Goal: Task Accomplishment & Management: Manage account settings

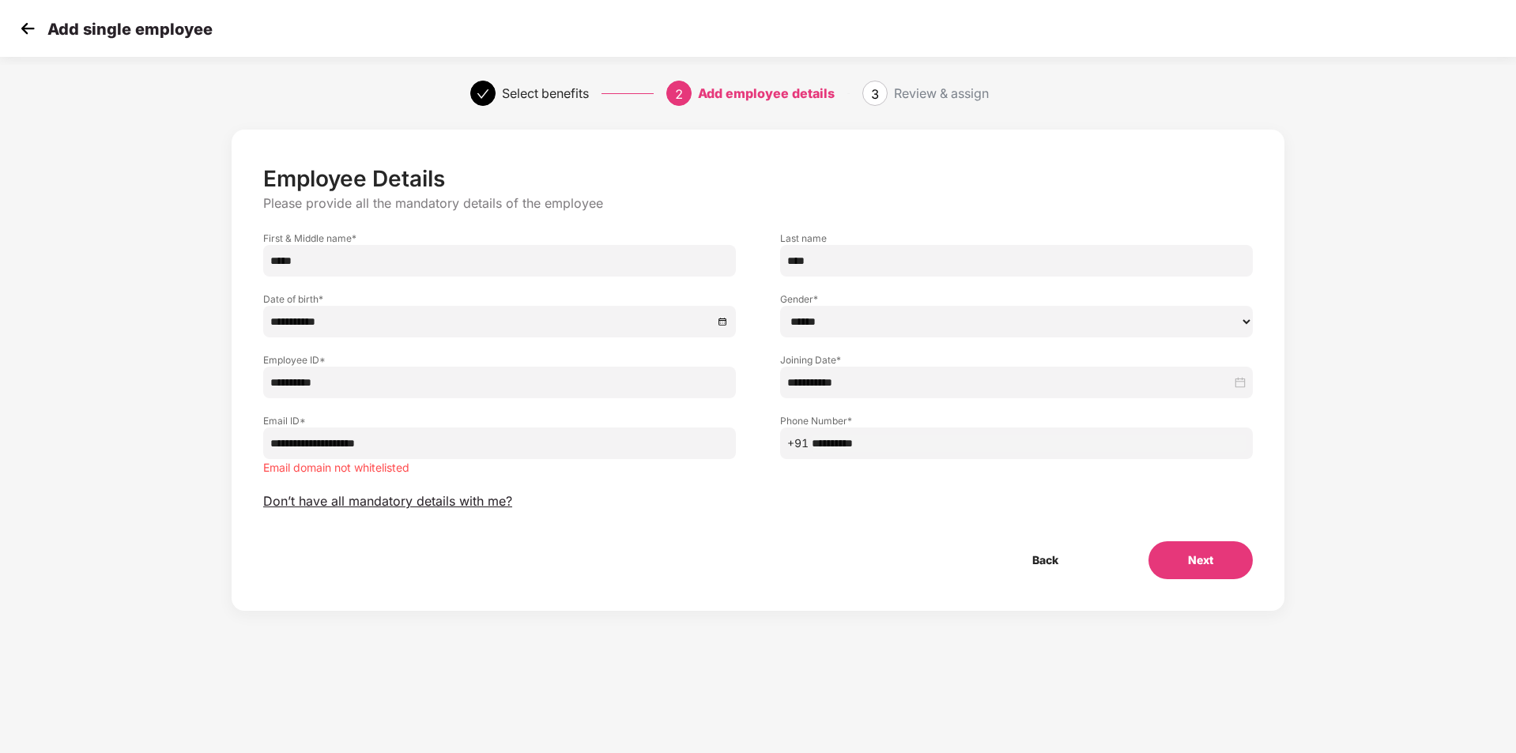
select select "******"
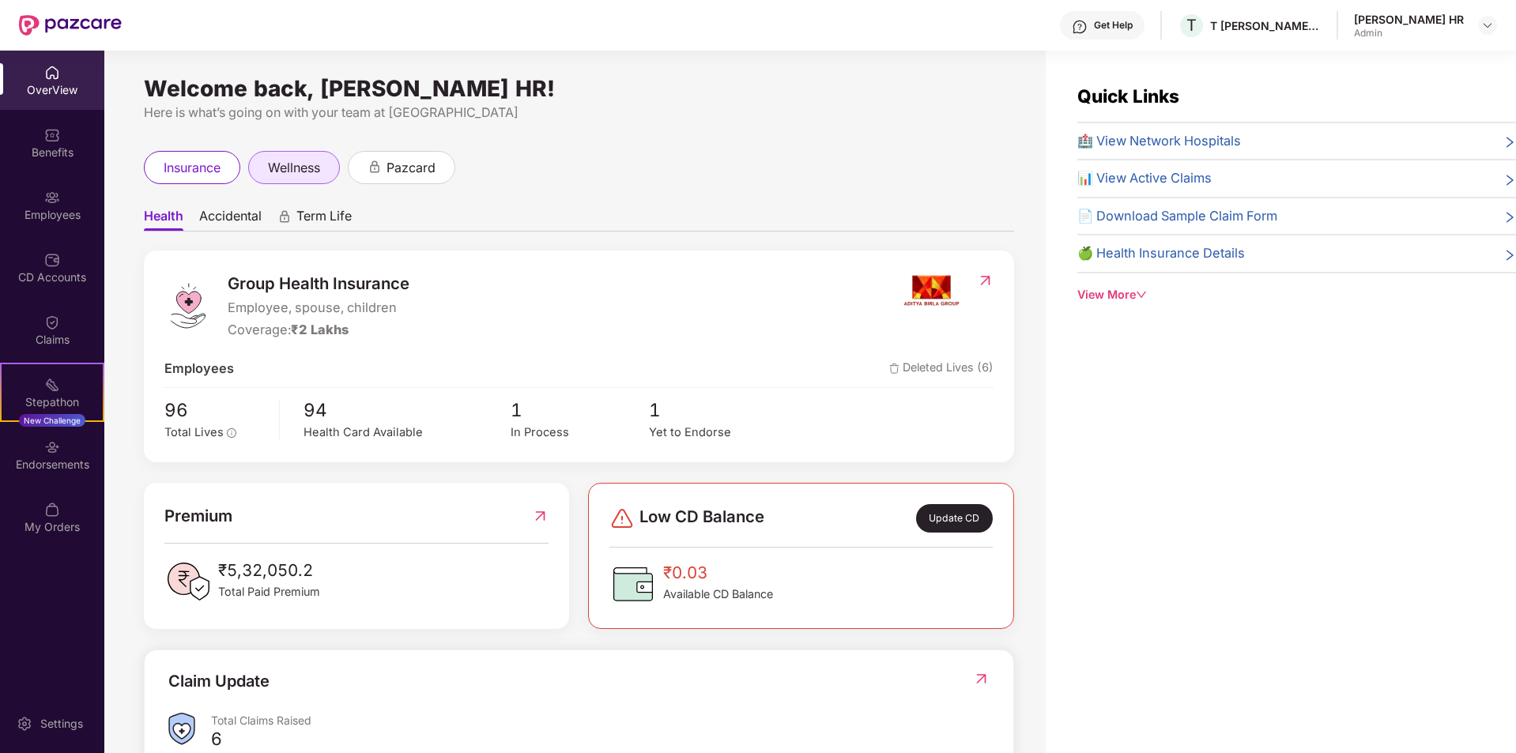
click at [291, 176] on span "wellness" at bounding box center [294, 168] width 52 height 20
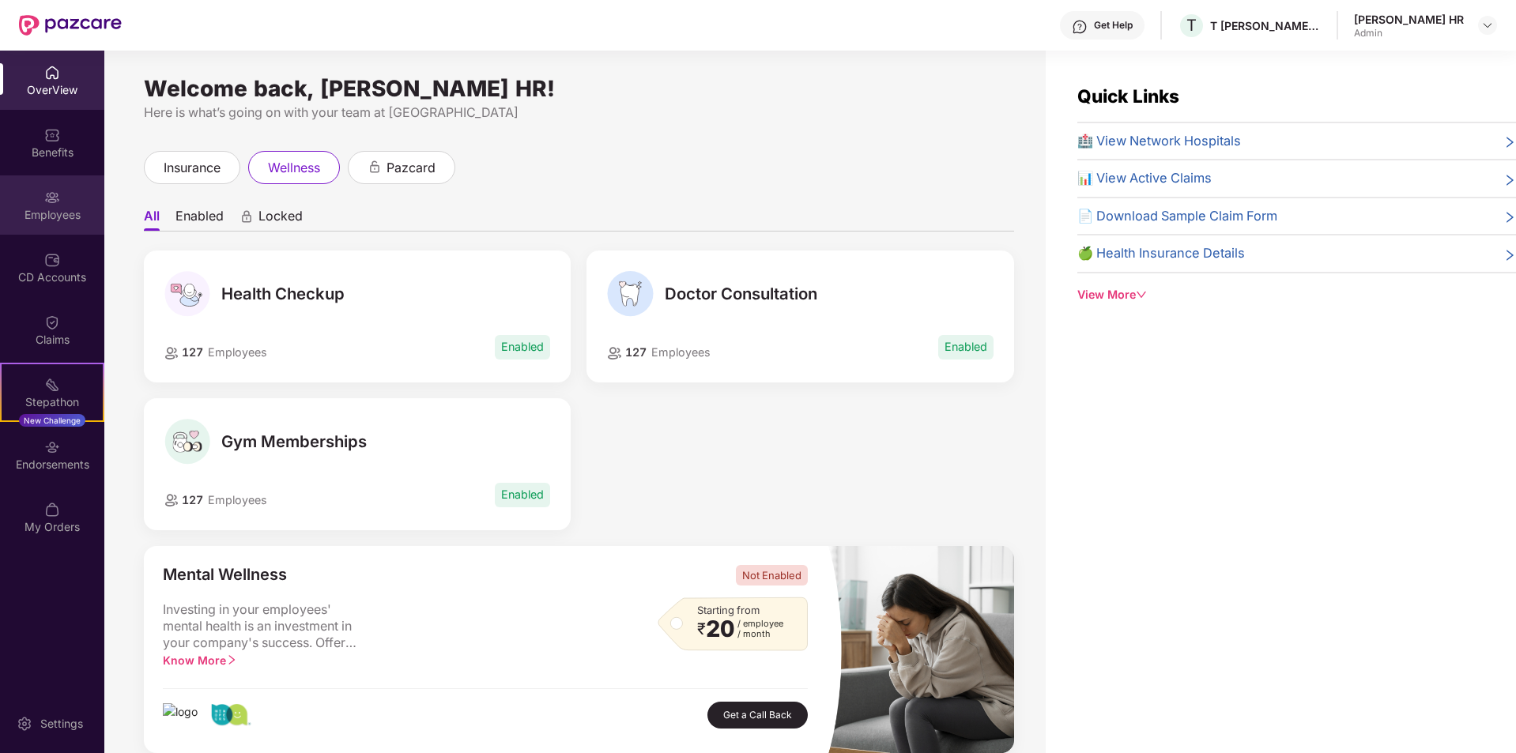
click at [69, 203] on div "Employees" at bounding box center [52, 204] width 104 height 59
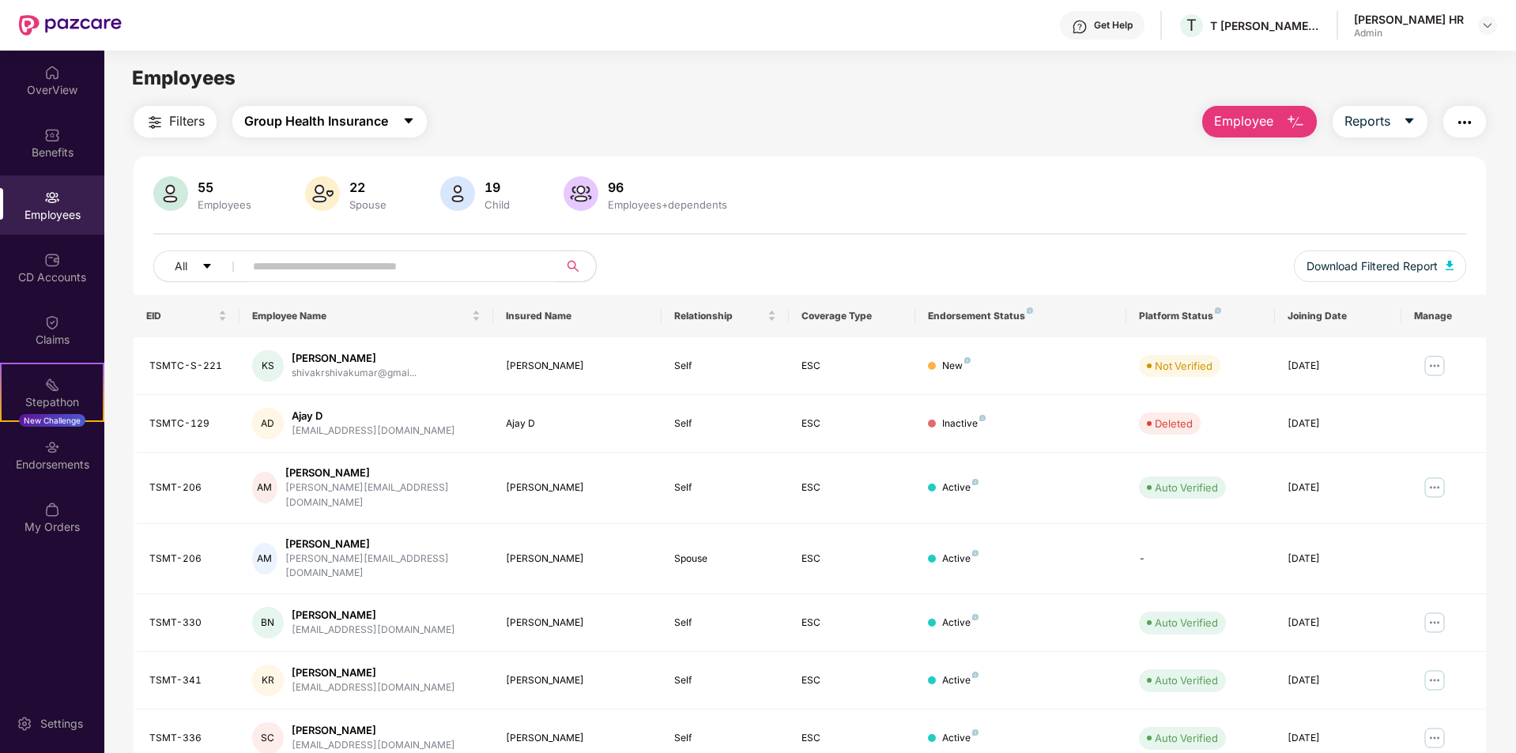
click at [368, 119] on span "Group Health Insurance" at bounding box center [316, 121] width 144 height 20
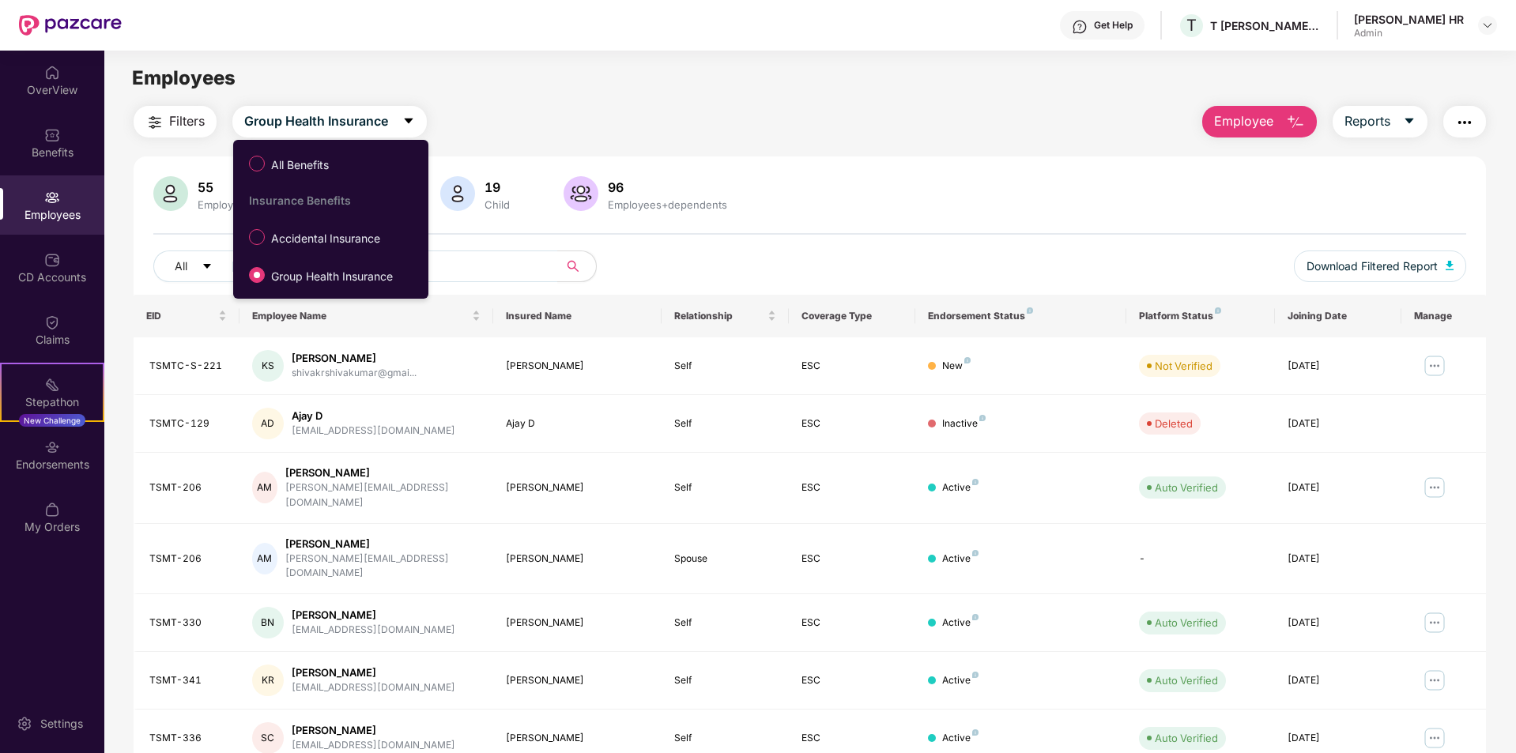
click at [312, 244] on span "Accidental Insurance" at bounding box center [326, 238] width 122 height 17
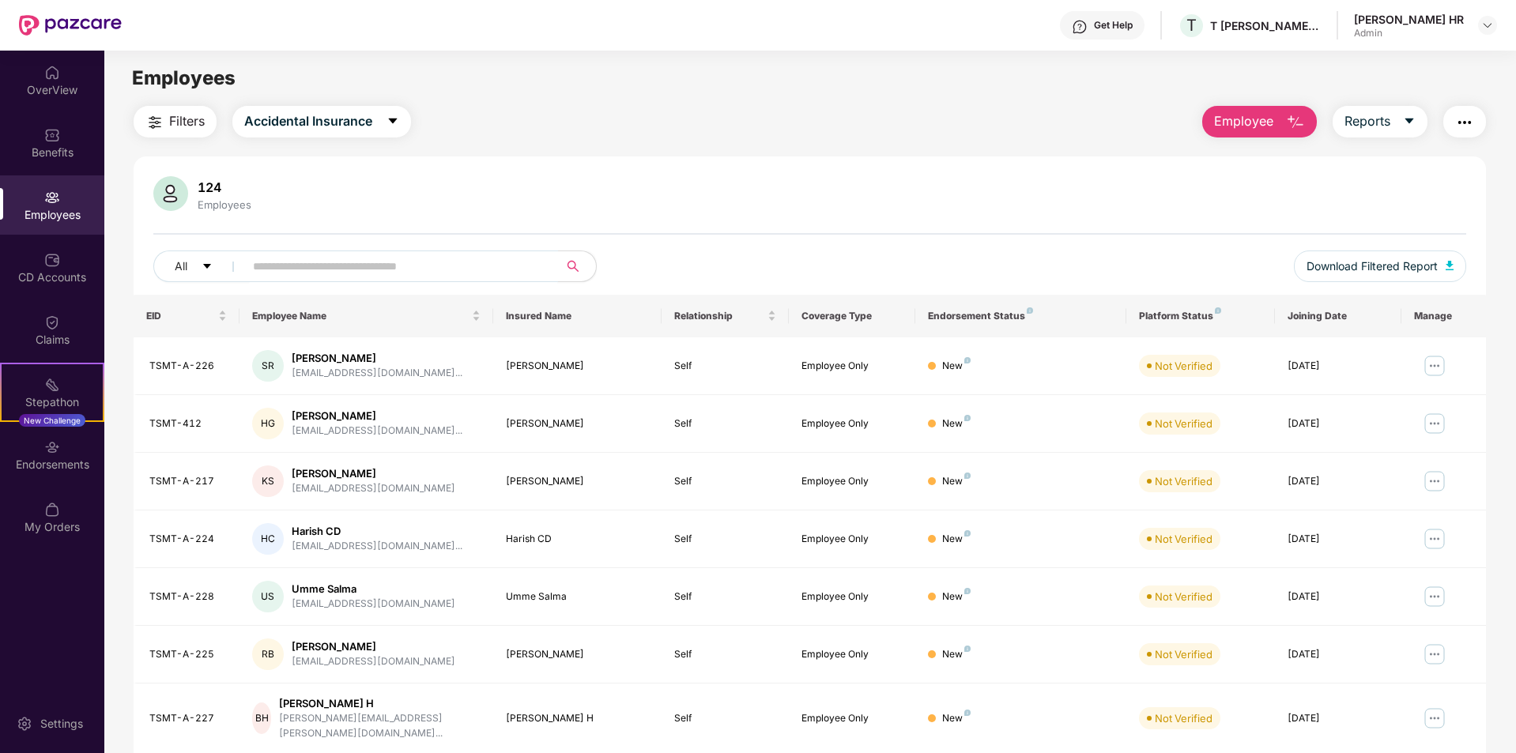
click at [273, 274] on input "text" at bounding box center [395, 267] width 284 height 24
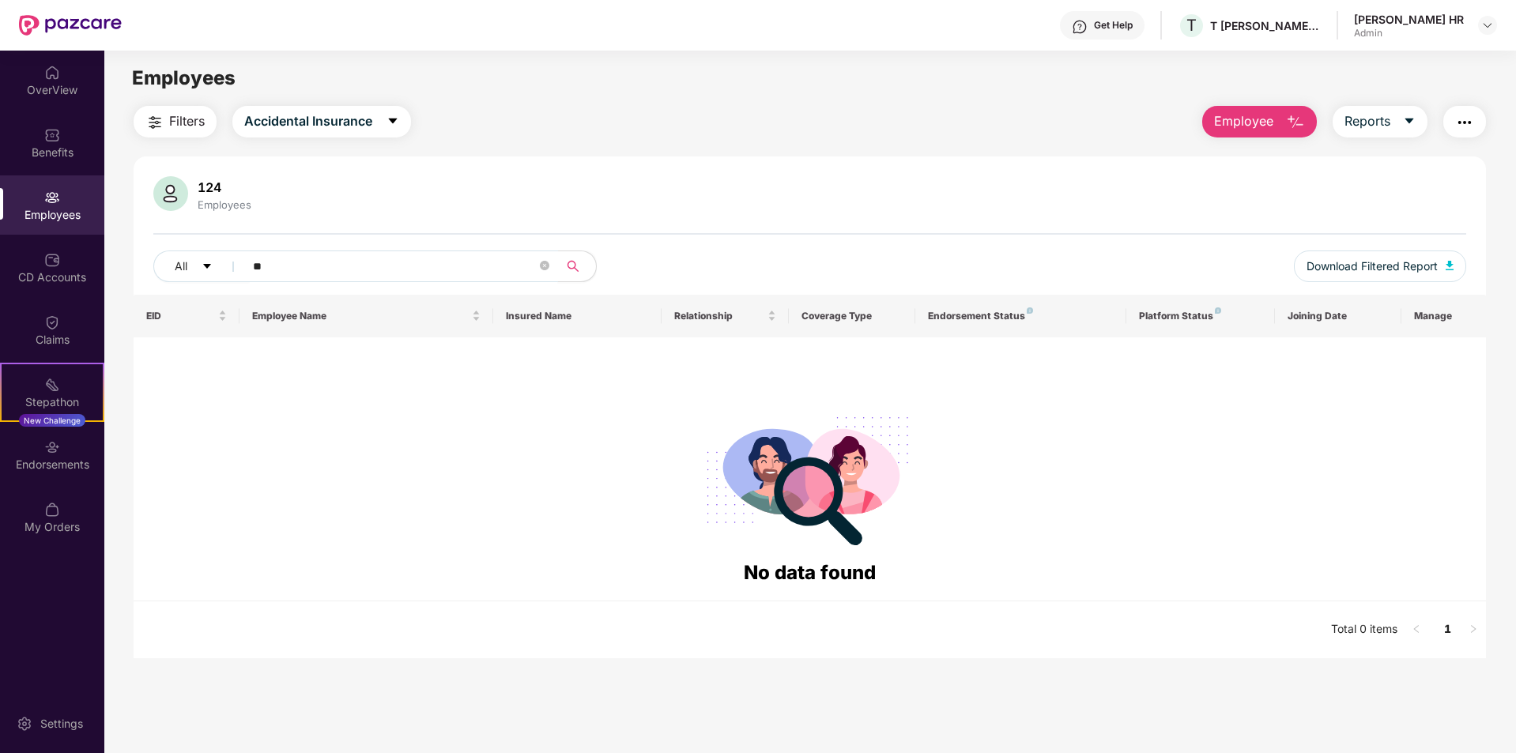
type input "*"
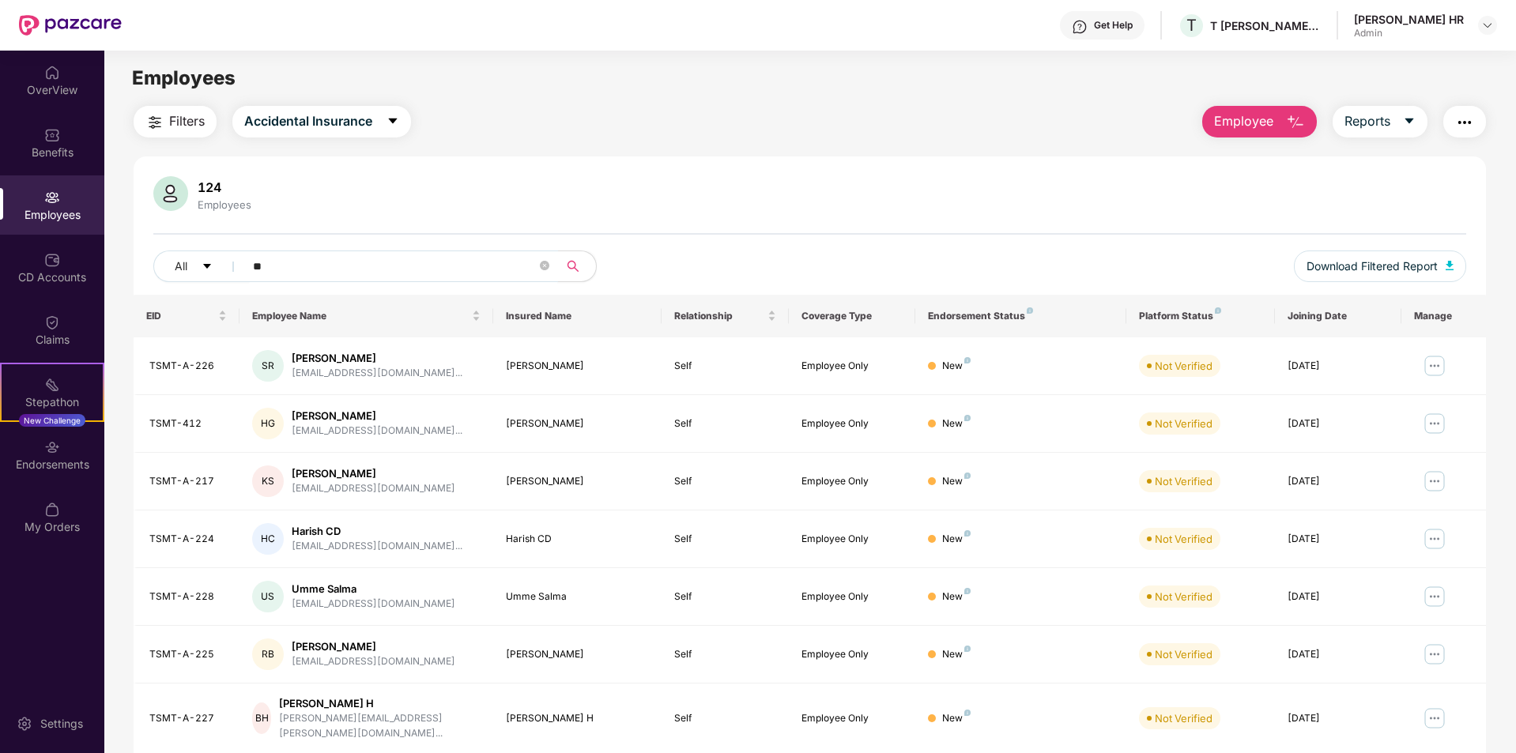
type input "*"
click at [1238, 129] on span "Employee" at bounding box center [1243, 121] width 59 height 20
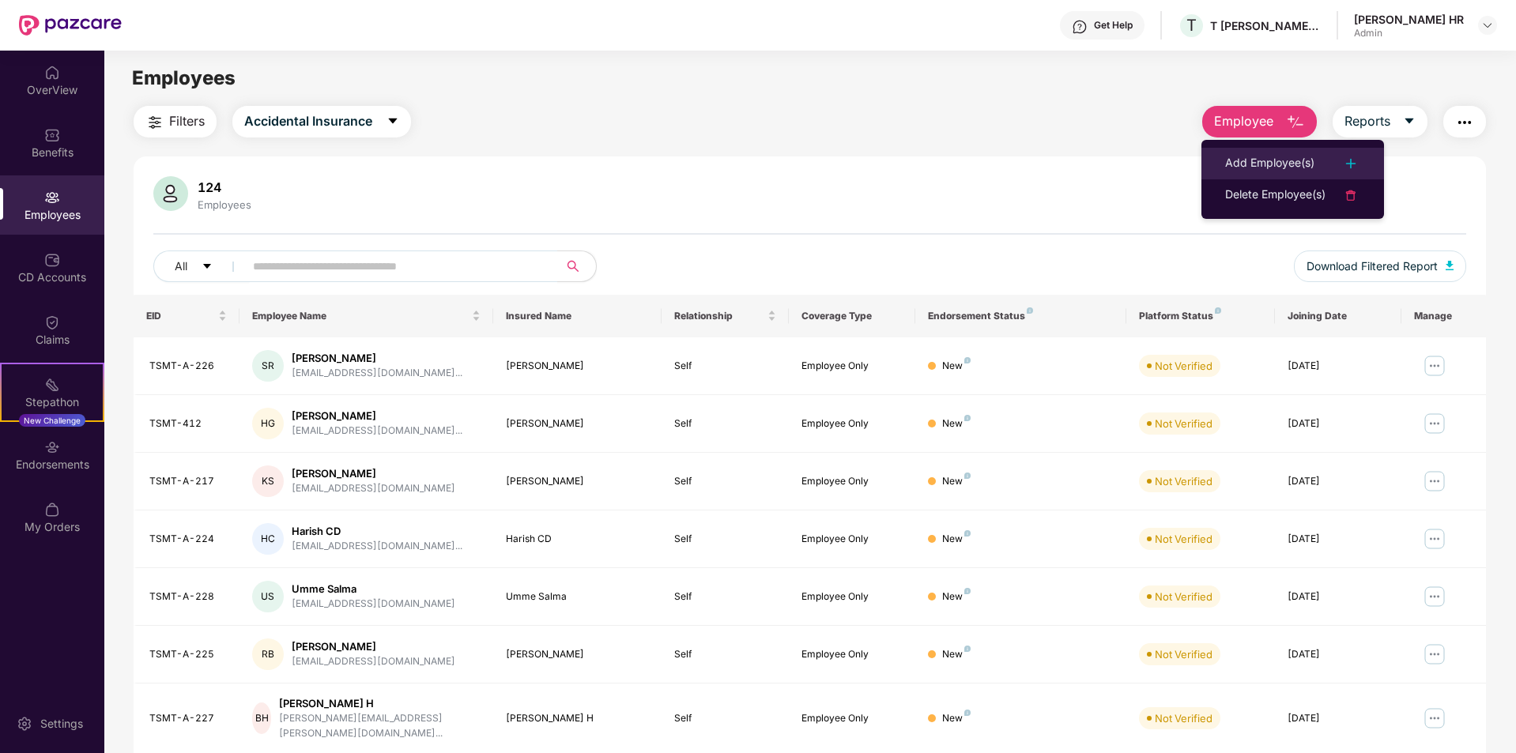
click at [1273, 168] on div "Add Employee(s)" at bounding box center [1269, 163] width 89 height 19
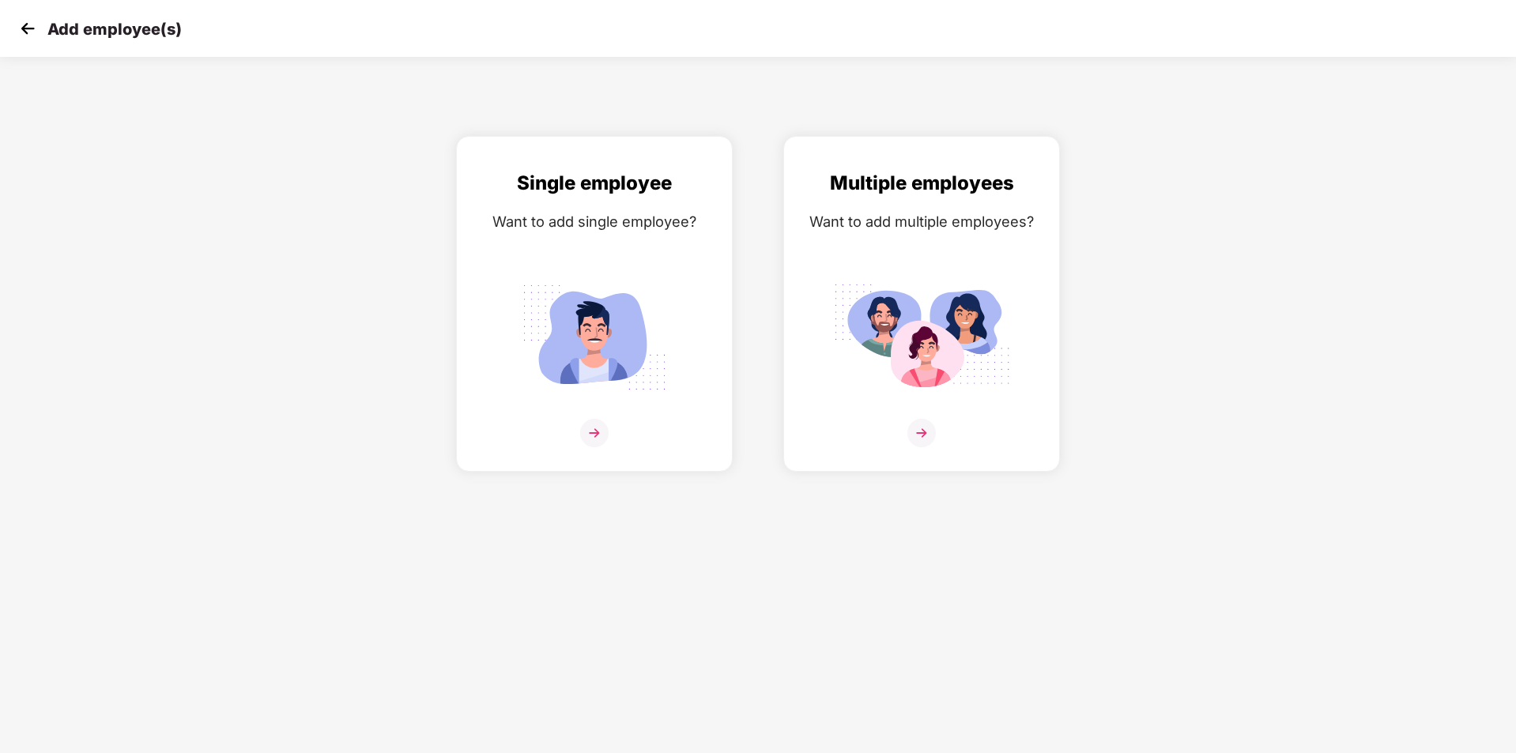
click at [30, 34] on img at bounding box center [28, 29] width 24 height 24
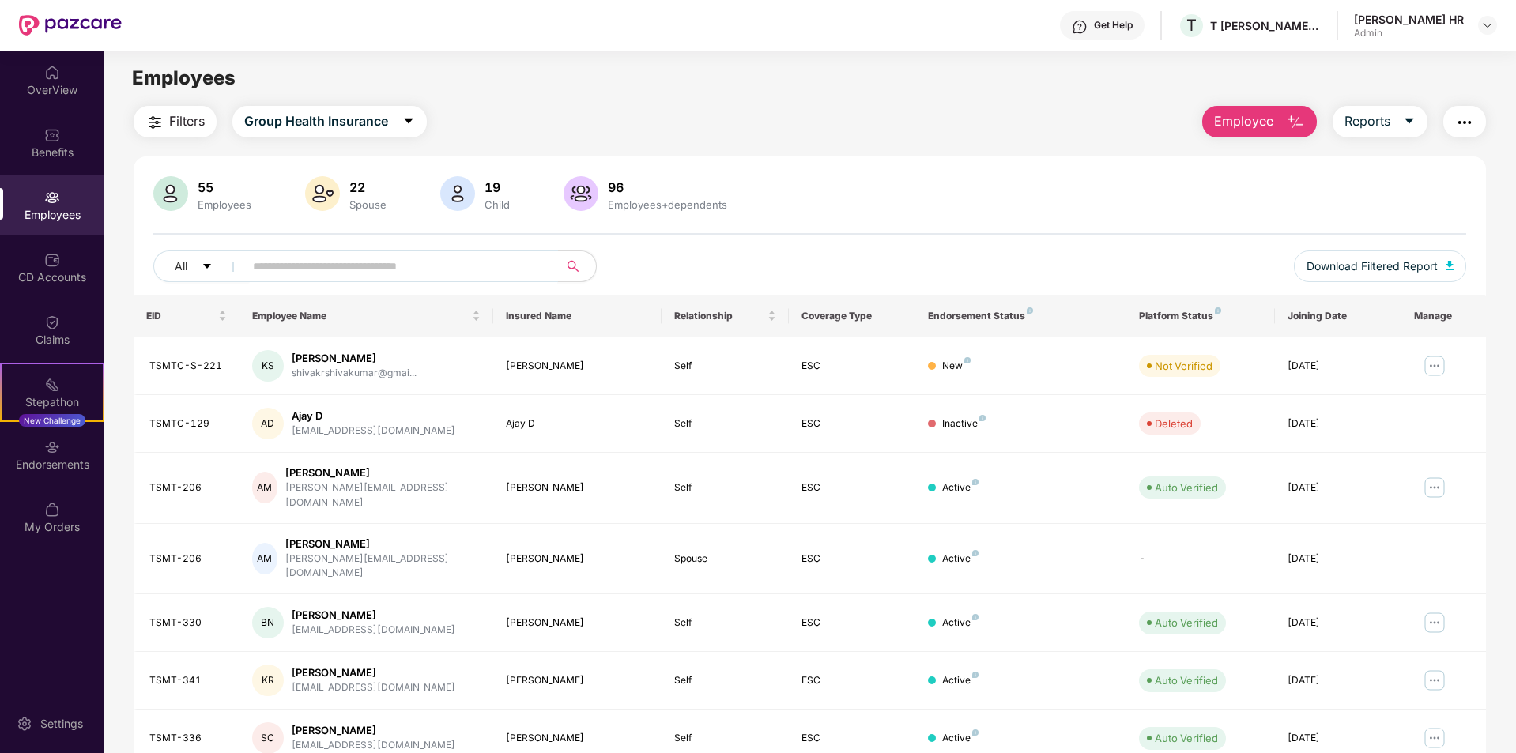
click at [351, 259] on input "text" at bounding box center [395, 267] width 284 height 24
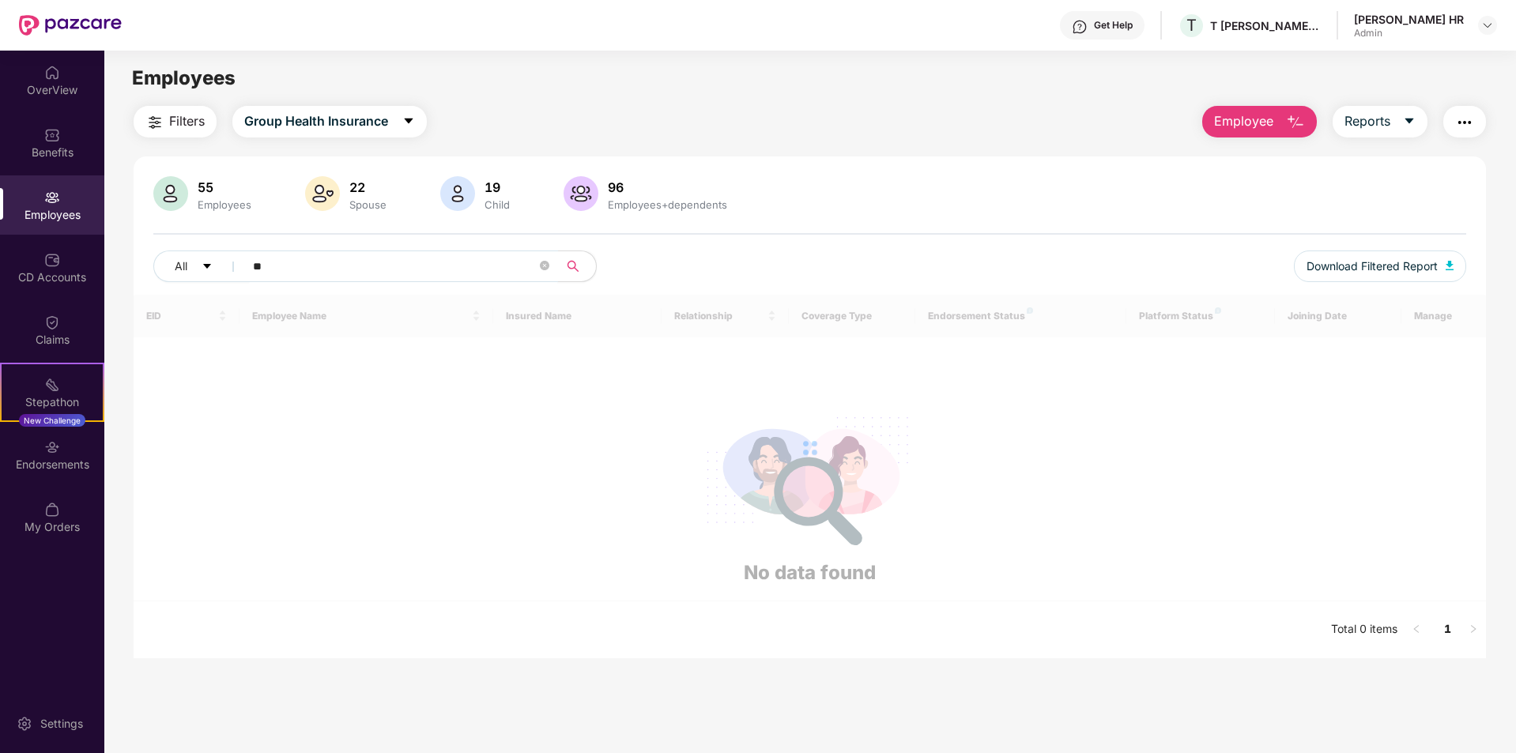
type input "*"
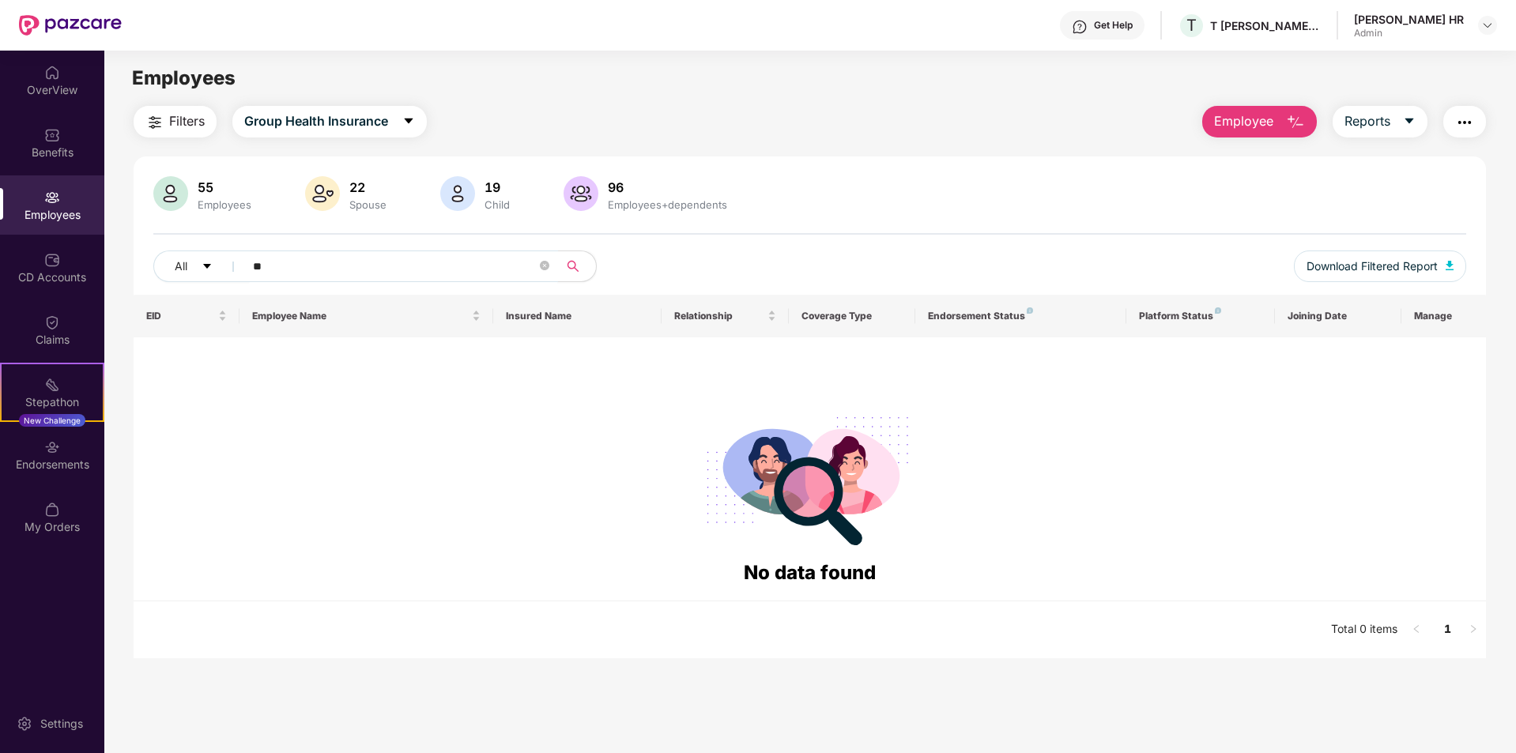
type input "*"
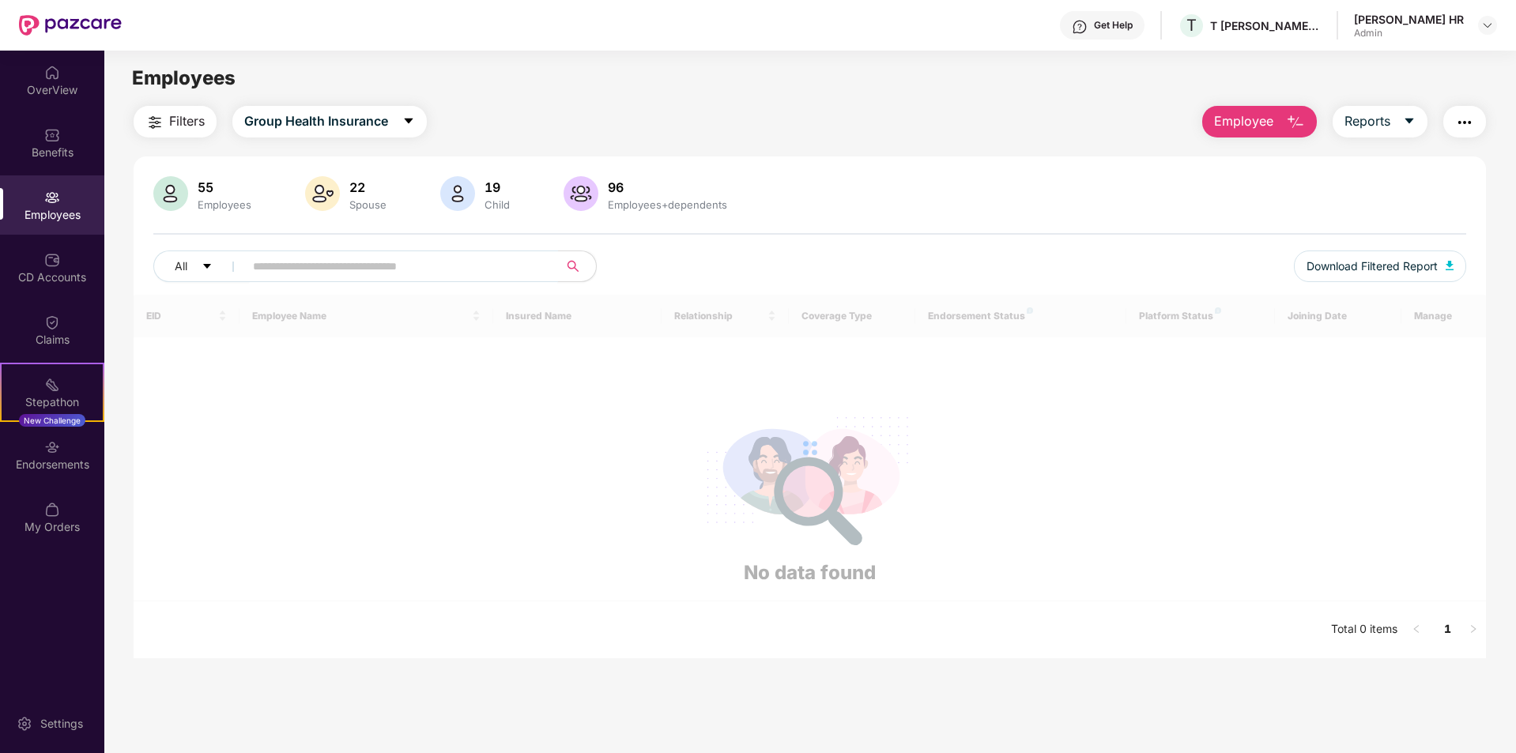
click at [391, 91] on div "Employees" at bounding box center [809, 78] width 1411 height 30
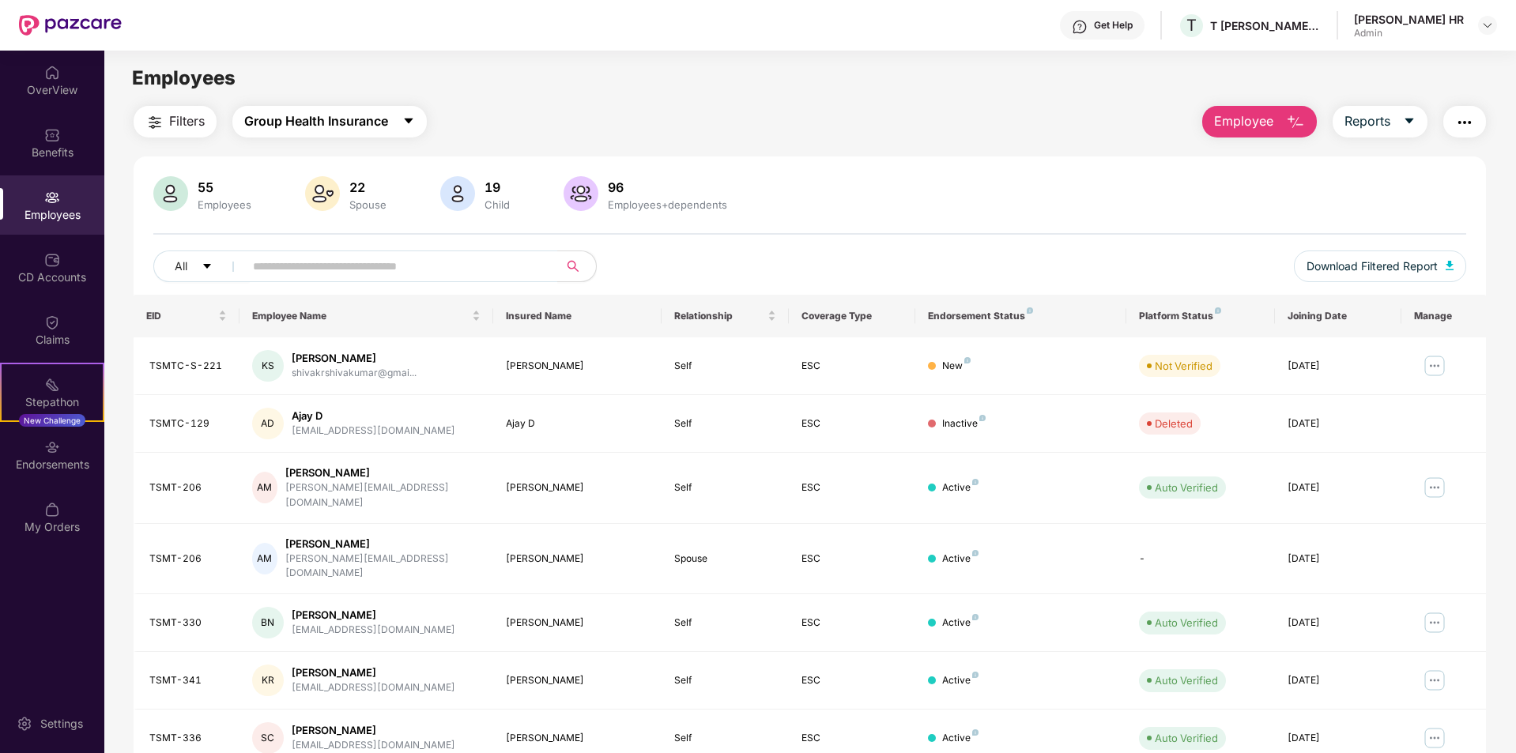
click at [387, 129] on span "Group Health Insurance" at bounding box center [316, 121] width 144 height 20
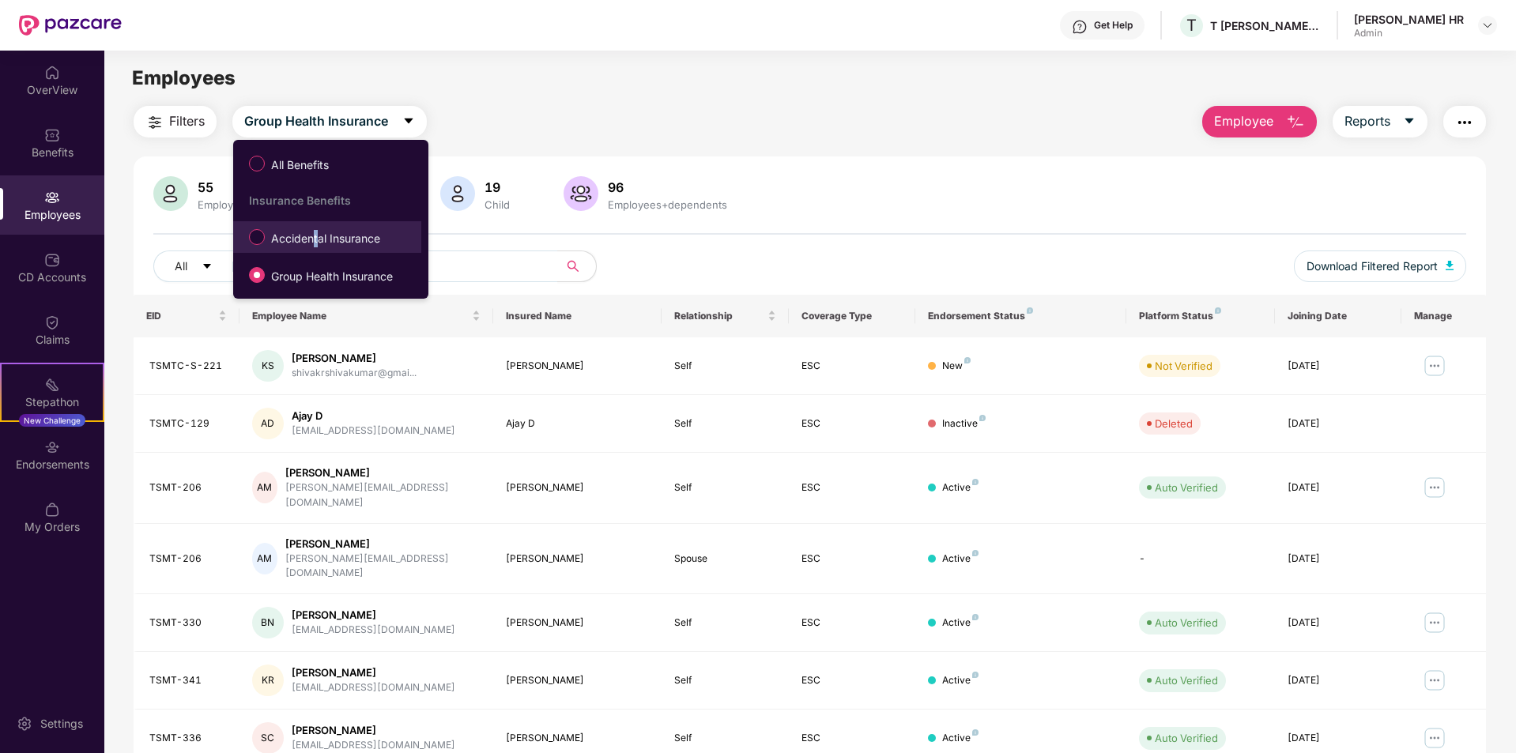
click at [317, 241] on span "Accidental Insurance" at bounding box center [326, 238] width 122 height 17
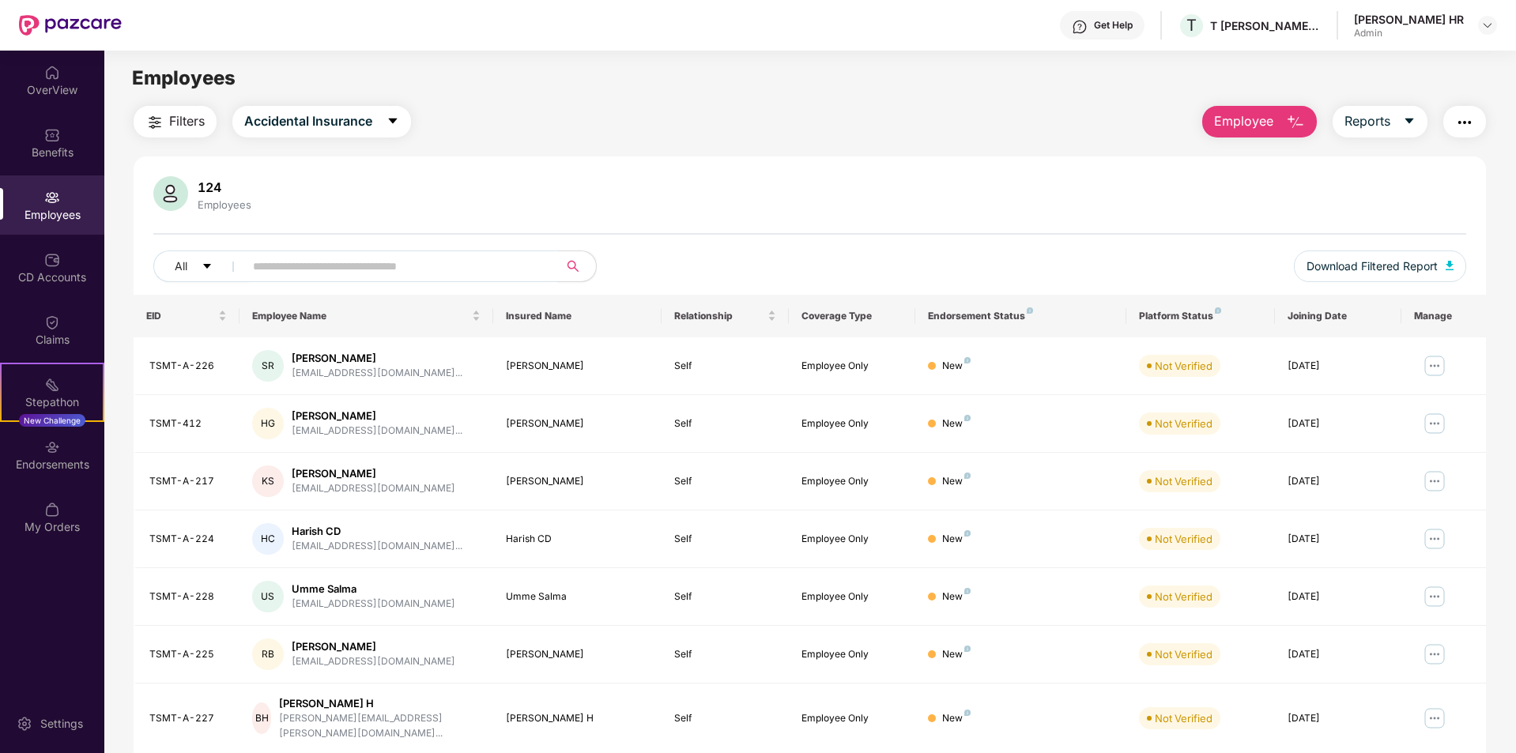
click at [326, 276] on input "text" at bounding box center [395, 267] width 284 height 24
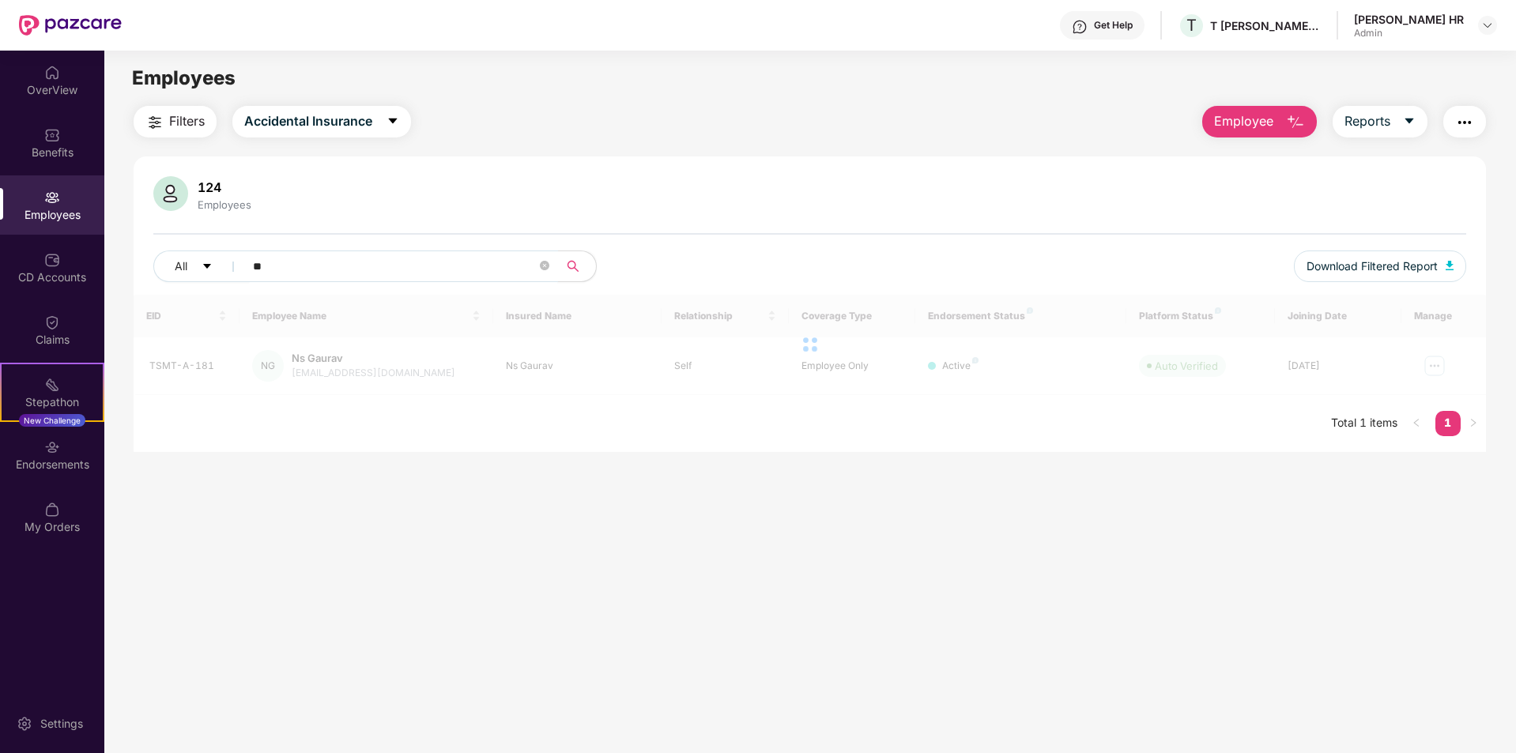
type input "*"
